Goal: Task Accomplishment & Management: Use online tool/utility

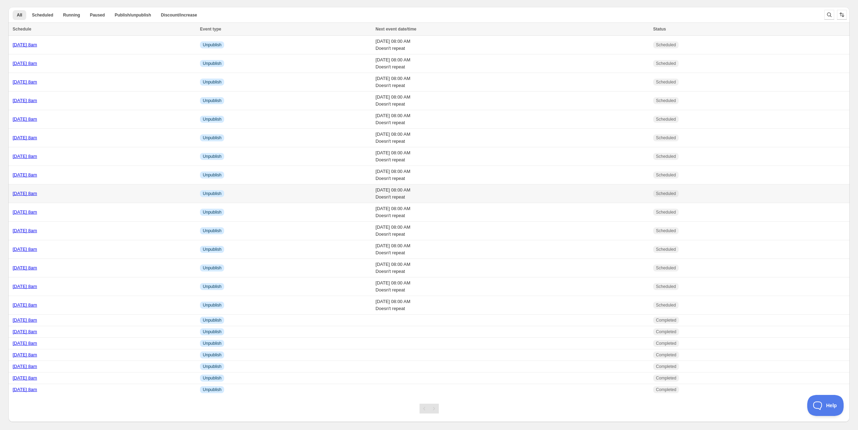
click at [97, 194] on div "[DATE] 8am" at bounding box center [104, 193] width 183 height 7
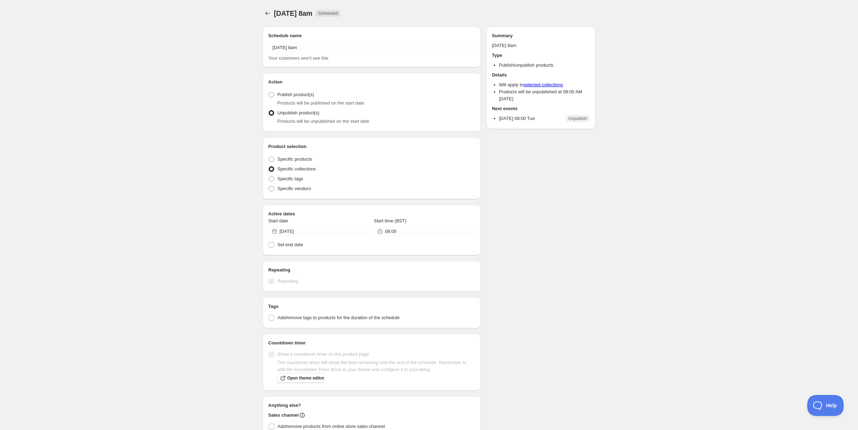
radio input "true"
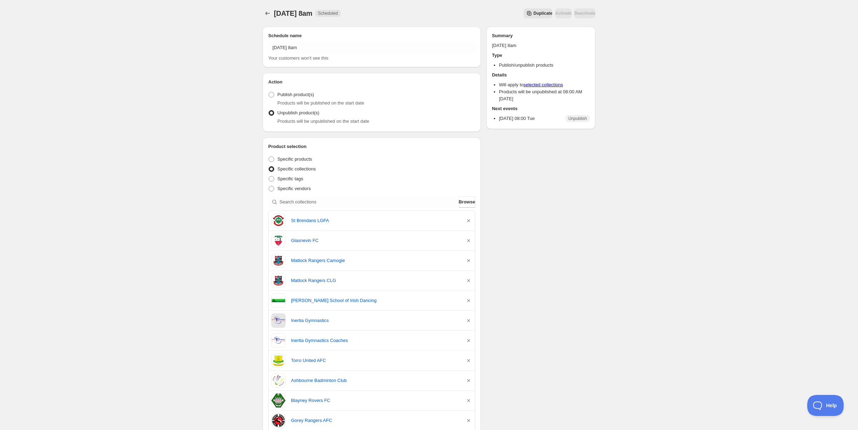
click at [534, 13] on span "Duplicate" at bounding box center [543, 14] width 19 height 6
